Goal: Task Accomplishment & Management: Use online tool/utility

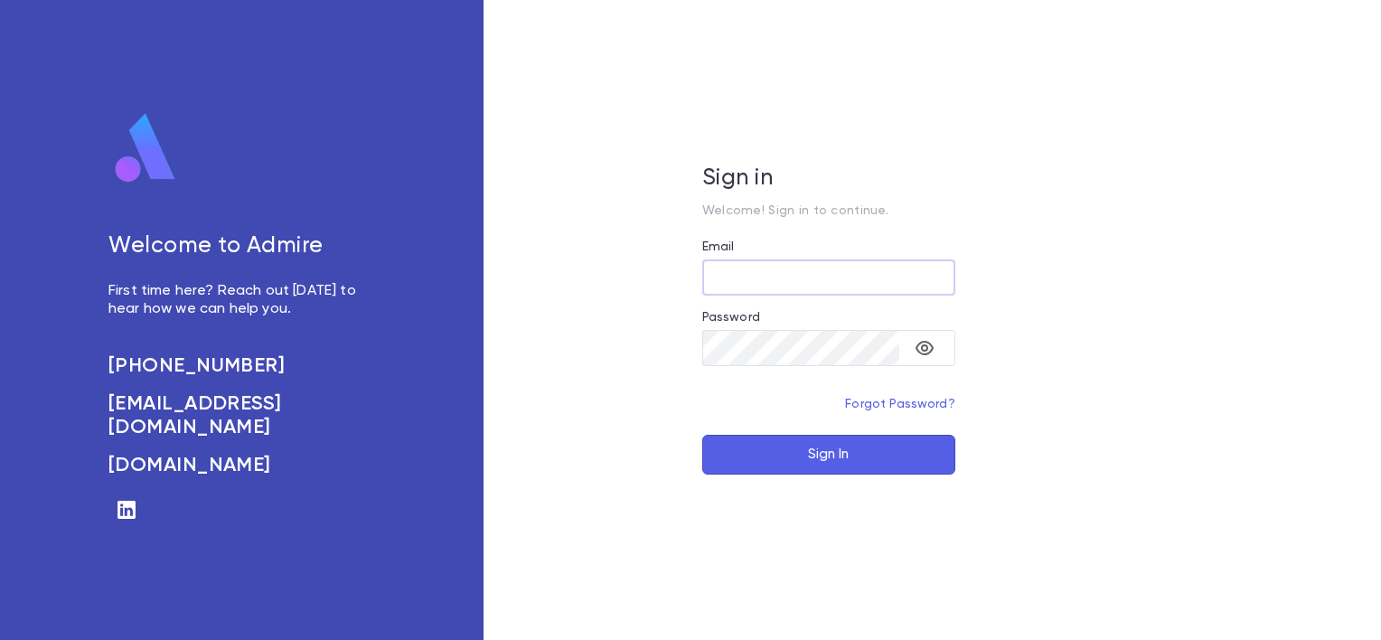
type input "**********"
click at [767, 459] on button "Sign In" at bounding box center [828, 455] width 253 height 40
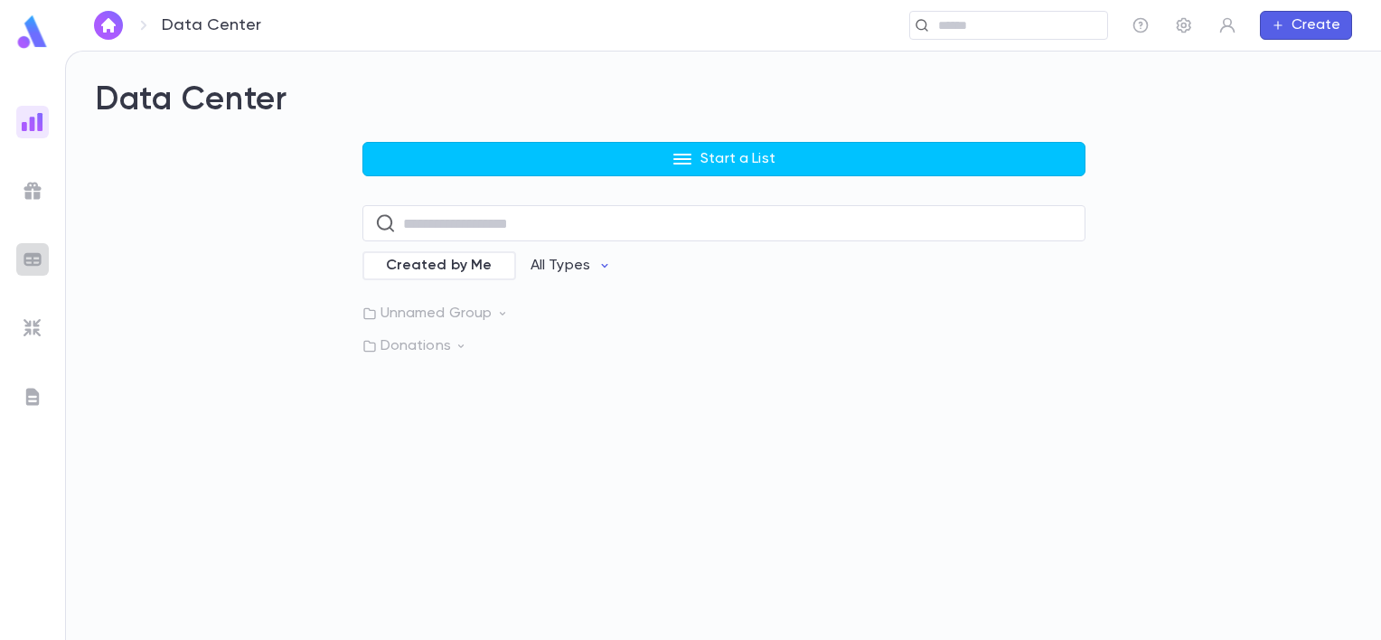
click at [27, 253] on img at bounding box center [33, 260] width 22 height 22
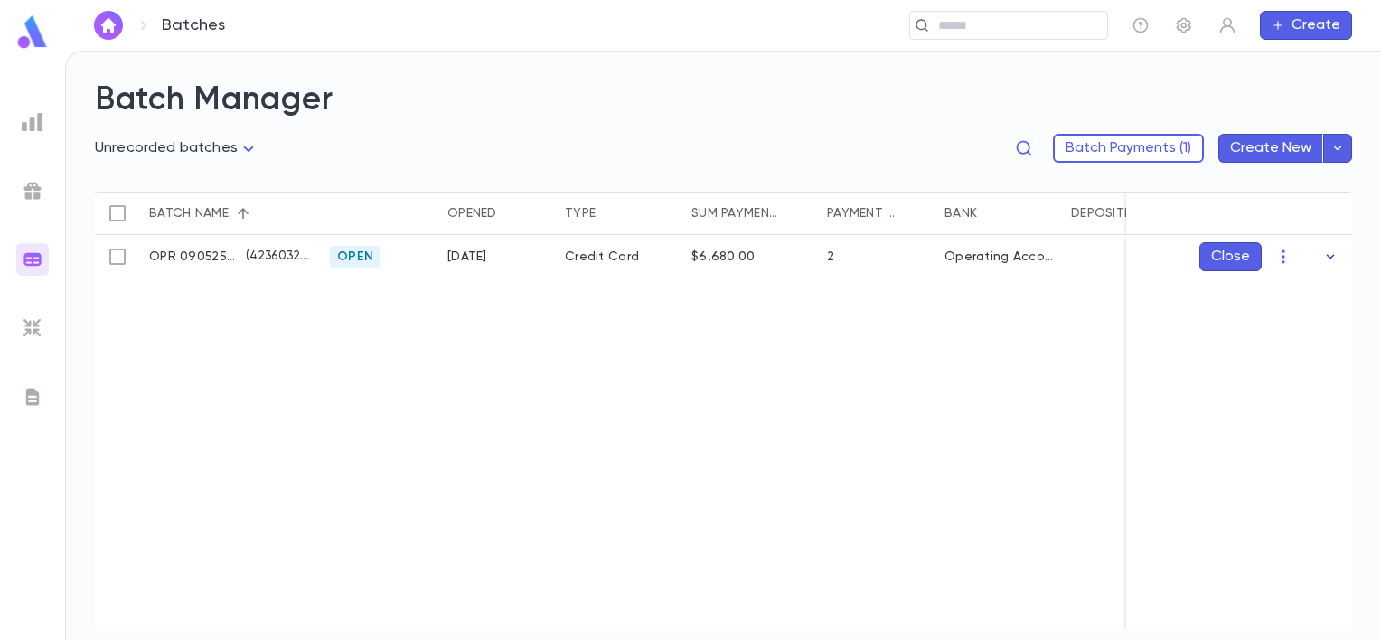
click at [1330, 253] on icon "button" at bounding box center [1331, 257] width 18 height 18
